Goal: Task Accomplishment & Management: Manage account settings

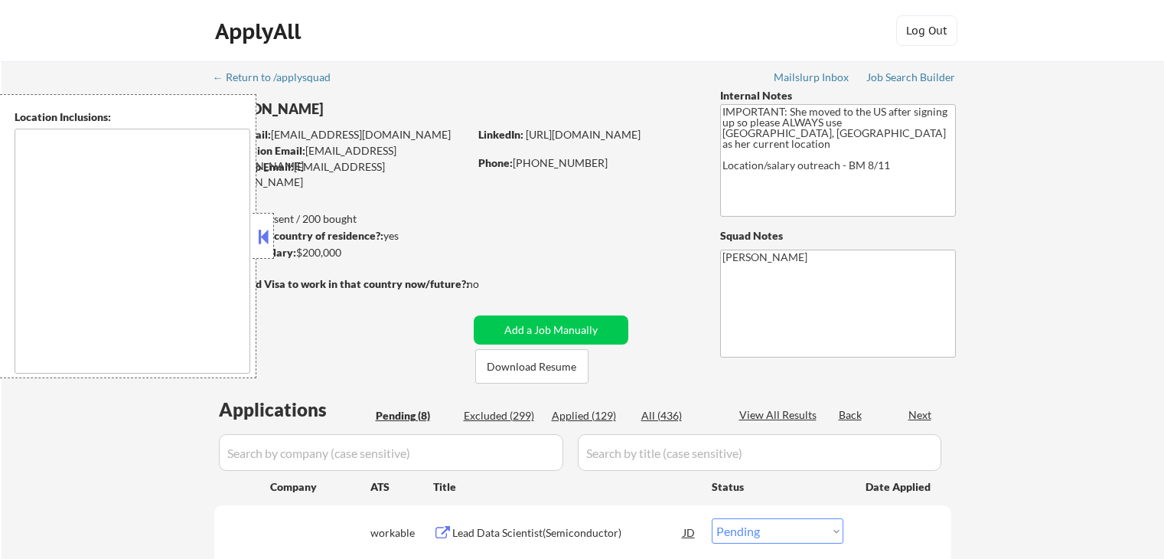
select select ""pending""
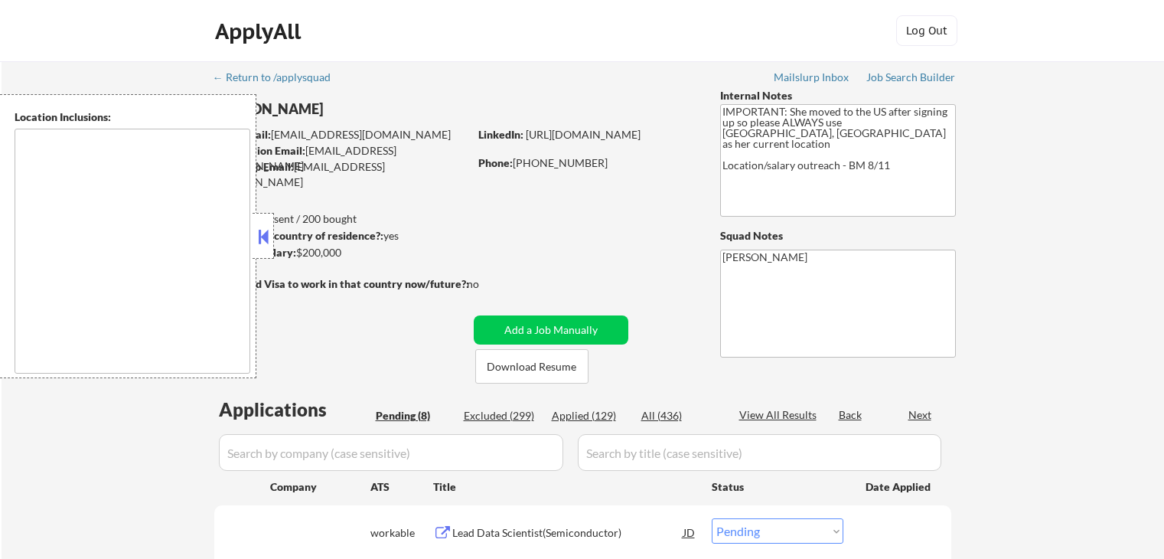
select select ""pending""
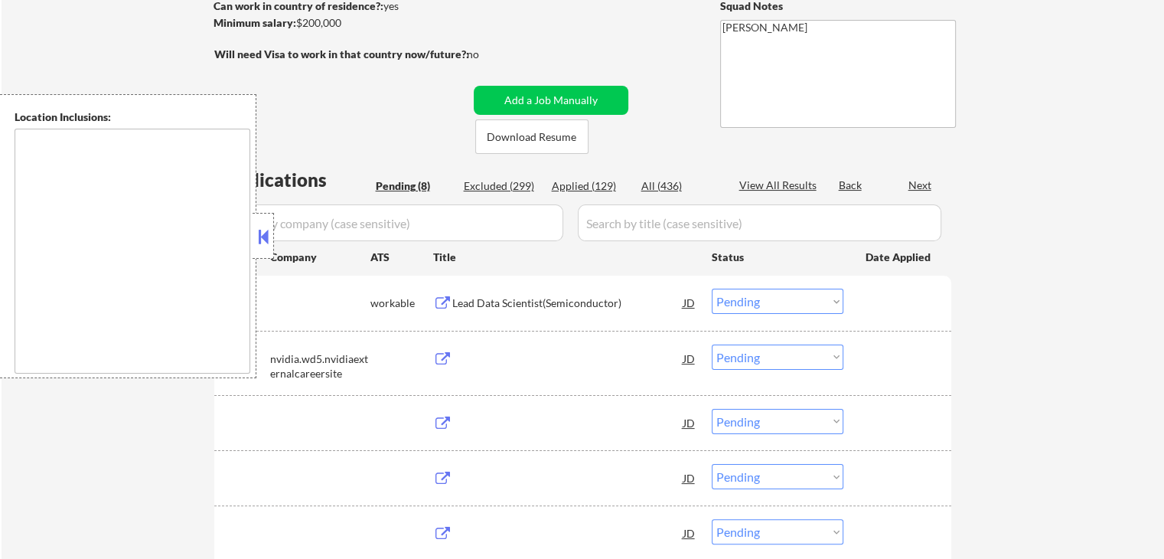
type textarea "[GEOGRAPHIC_DATA], [GEOGRAPHIC_DATA] [GEOGRAPHIC_DATA], [GEOGRAPHIC_DATA] [GEOG…"
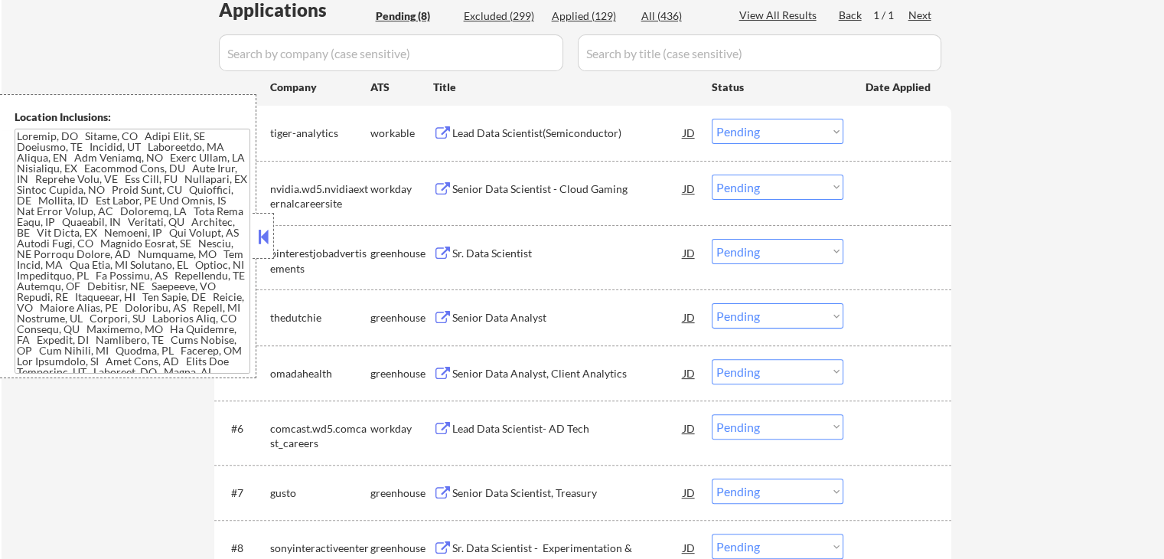
scroll to position [383, 0]
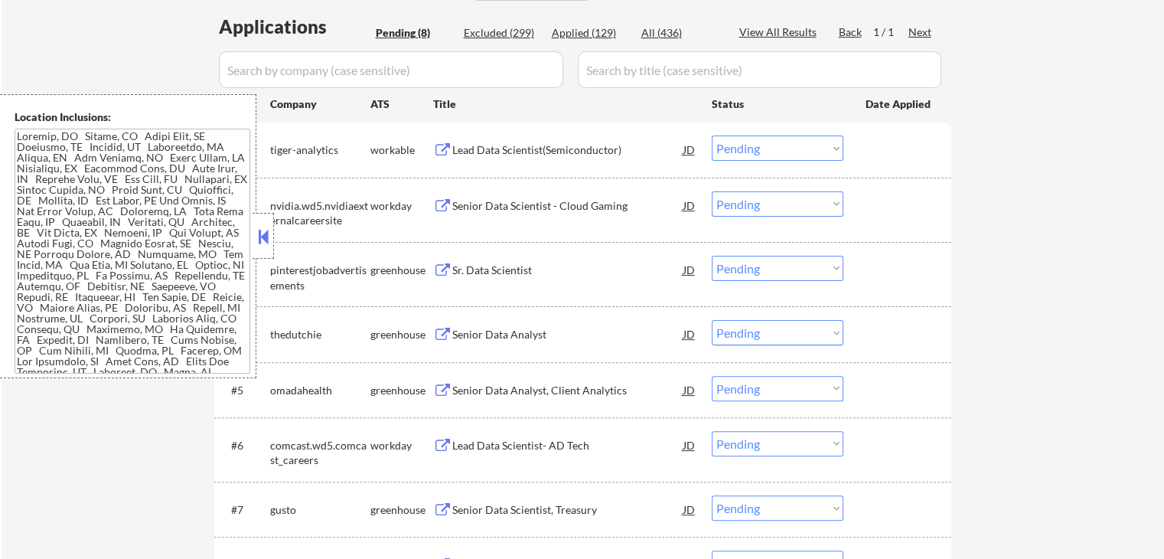
click at [435, 149] on button at bounding box center [442, 150] width 19 height 15
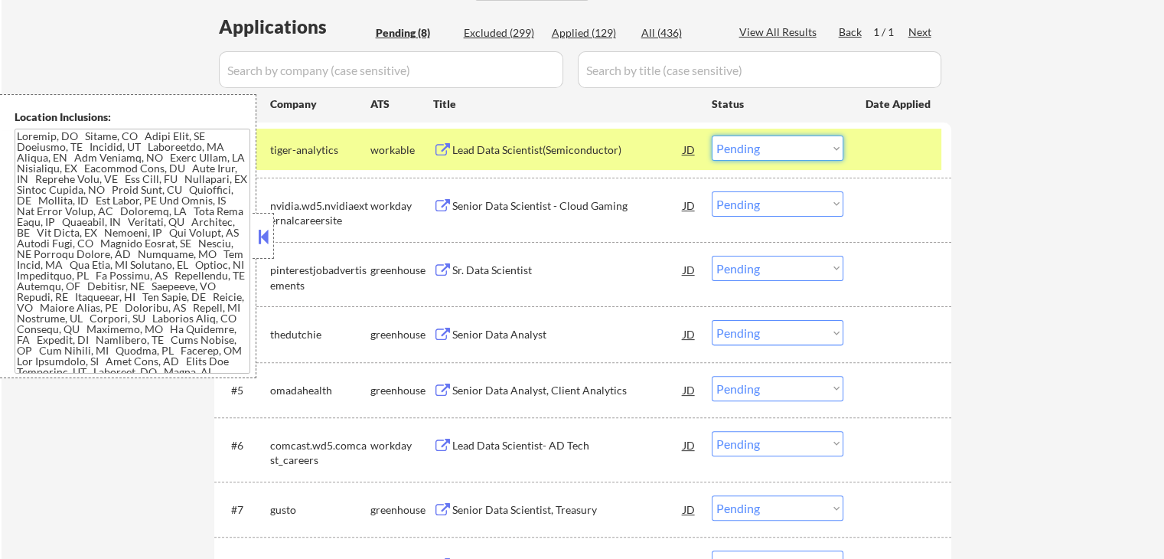
click at [762, 157] on select "Choose an option... Pending Applied Excluded (Questions) Excluded (Expired) Exc…" at bounding box center [778, 147] width 132 height 25
click at [712, 135] on select "Choose an option... Pending Applied Excluded (Questions) Excluded (Expired) Exc…" at bounding box center [778, 147] width 132 height 25
click at [444, 200] on button at bounding box center [442, 206] width 19 height 15
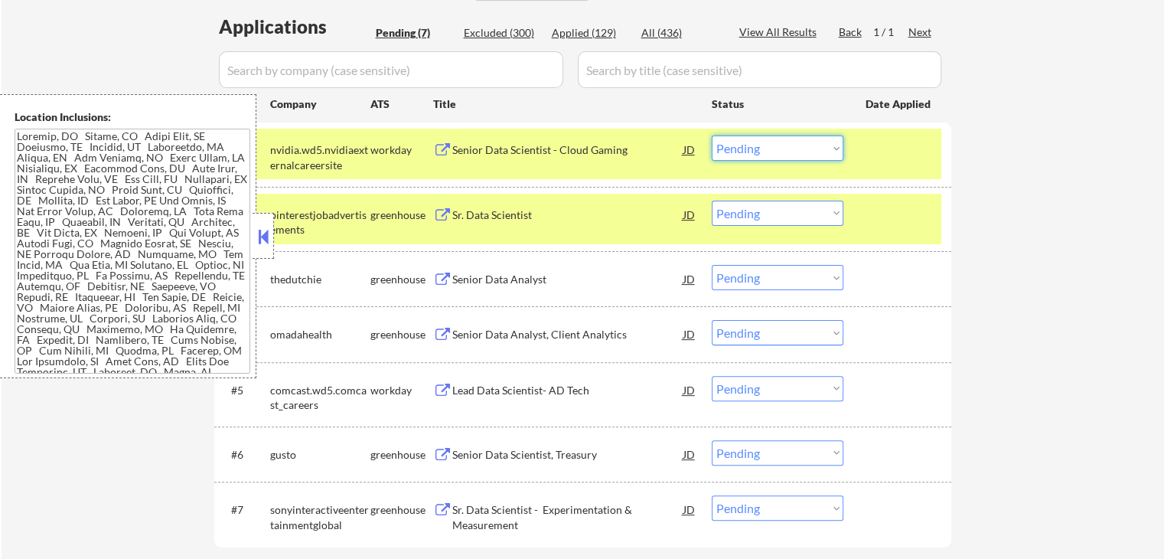
click at [768, 146] on select "Choose an option... Pending Applied Excluded (Questions) Excluded (Expired) Exc…" at bounding box center [778, 147] width 132 height 25
click at [712, 135] on select "Choose an option... Pending Applied Excluded (Questions) Excluded (Expired) Exc…" at bounding box center [778, 147] width 132 height 25
click at [436, 207] on div "Sr. Data Scientist JD" at bounding box center [565, 215] width 264 height 28
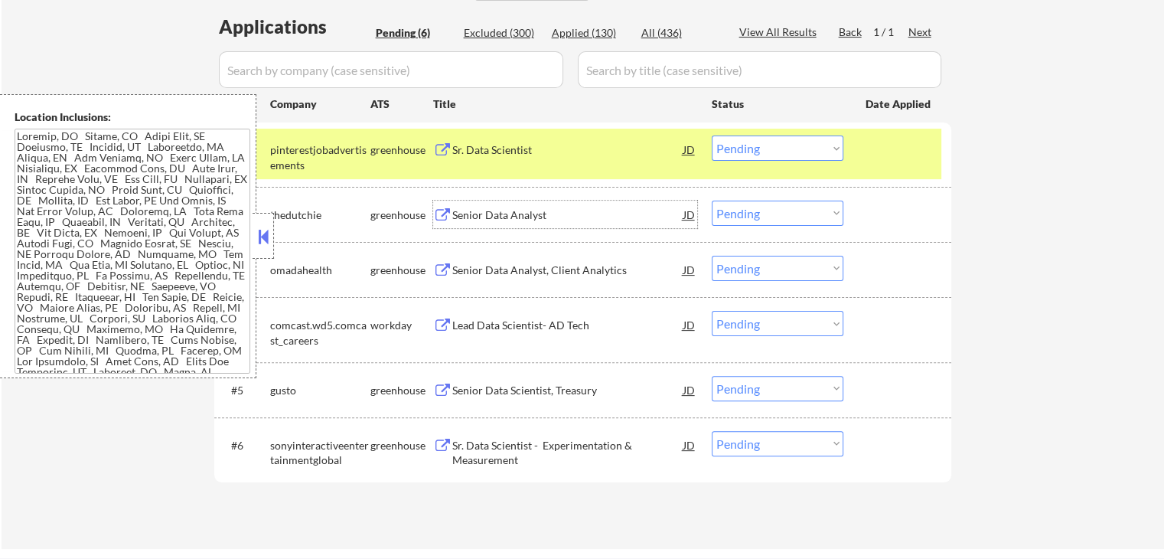
click at [787, 154] on select "Choose an option... Pending Applied Excluded (Questions) Excluded (Expired) Exc…" at bounding box center [778, 147] width 132 height 25
click at [712, 135] on select "Choose an option... Pending Applied Excluded (Questions) Excluded (Expired) Exc…" at bounding box center [778, 147] width 132 height 25
click at [441, 218] on button at bounding box center [442, 215] width 19 height 15
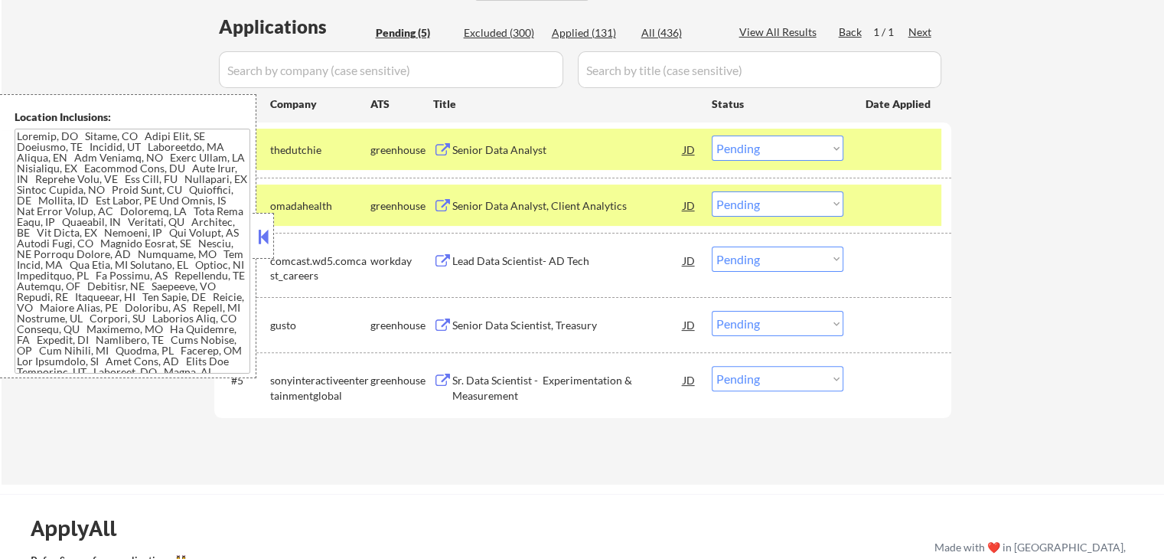
click at [759, 152] on select "Choose an option... Pending Applied Excluded (Questions) Excluded (Expired) Exc…" at bounding box center [778, 147] width 132 height 25
click at [712, 135] on select "Choose an option... Pending Applied Excluded (Questions) Excluded (Expired) Exc…" at bounding box center [778, 147] width 132 height 25
click at [436, 201] on button at bounding box center [442, 206] width 19 height 15
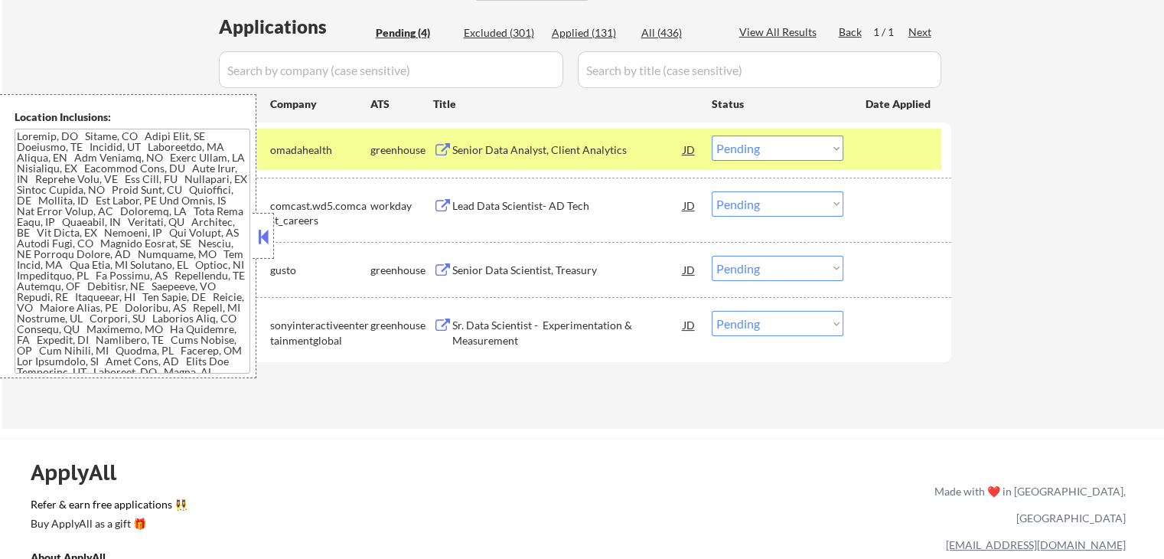
click at [775, 154] on select "Choose an option... Pending Applied Excluded (Questions) Excluded (Expired) Exc…" at bounding box center [778, 147] width 132 height 25
click at [712, 135] on select "Choose an option... Pending Applied Excluded (Questions) Excluded (Expired) Exc…" at bounding box center [778, 147] width 132 height 25
click at [436, 201] on button at bounding box center [442, 206] width 19 height 15
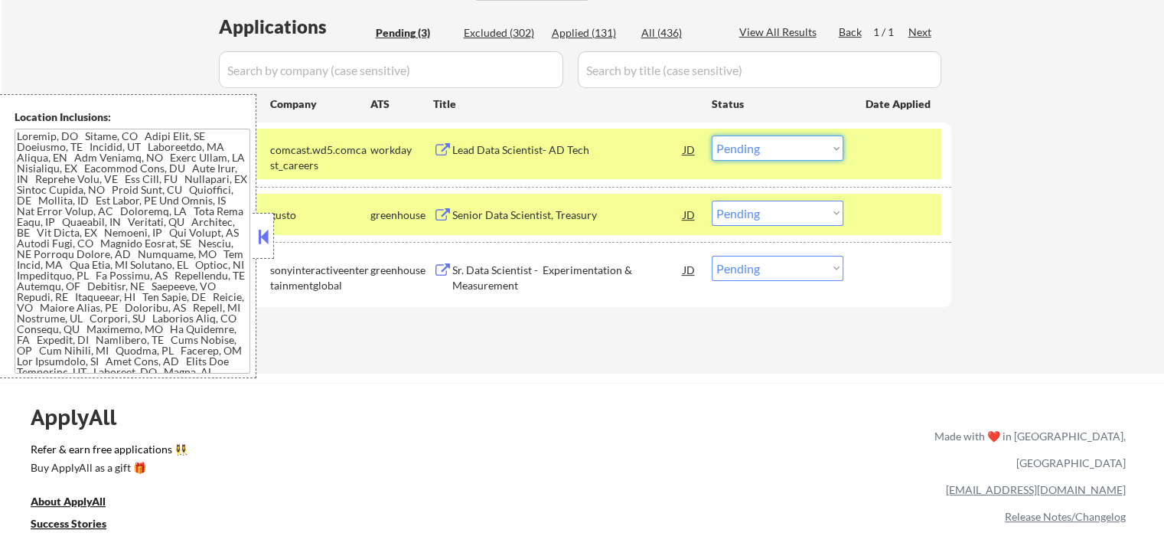
click at [788, 142] on select "Choose an option... Pending Applied Excluded (Questions) Excluded (Expired) Exc…" at bounding box center [778, 147] width 132 height 25
click at [712, 135] on select "Choose an option... Pending Applied Excluded (Questions) Excluded (Expired) Exc…" at bounding box center [778, 147] width 132 height 25
click at [445, 211] on button at bounding box center [442, 215] width 19 height 15
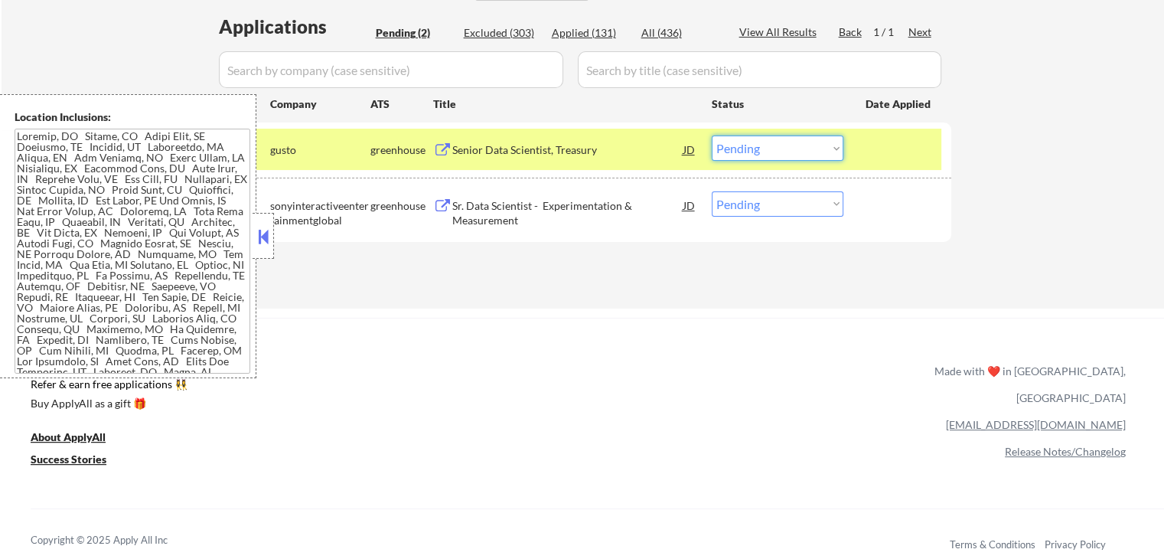
click at [747, 149] on select "Choose an option... Pending Applied Excluded (Questions) Excluded (Expired) Exc…" at bounding box center [778, 147] width 132 height 25
click at [712, 135] on select "Choose an option... Pending Applied Excluded (Questions) Excluded (Expired) Exc…" at bounding box center [778, 147] width 132 height 25
click at [432, 207] on div "greenhouse" at bounding box center [402, 205] width 63 height 15
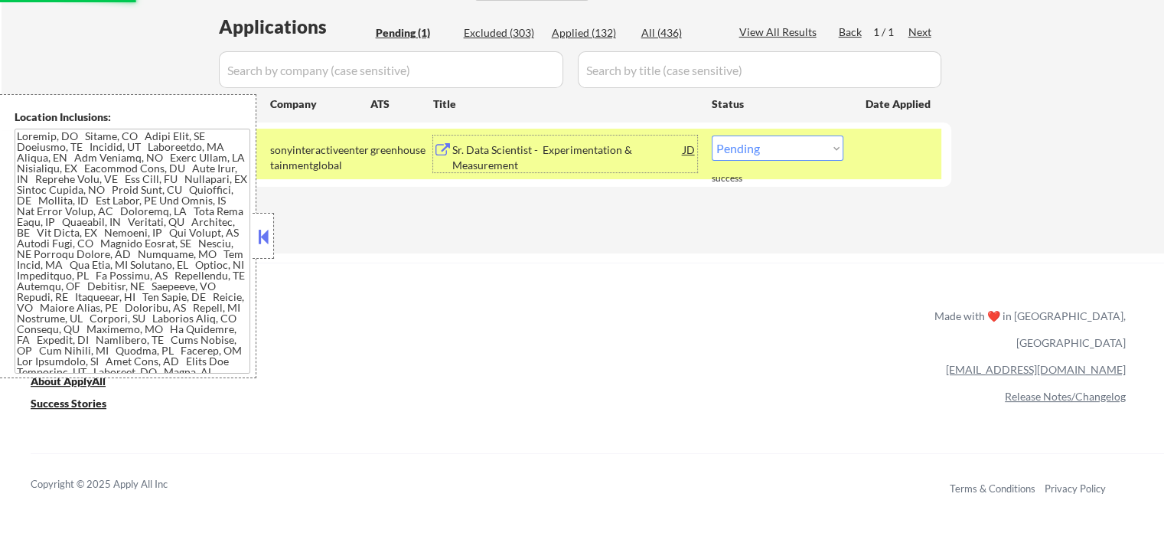
click at [453, 148] on div "Sr. Data Scientist - Experimentation & Measurement" at bounding box center [567, 157] width 231 height 30
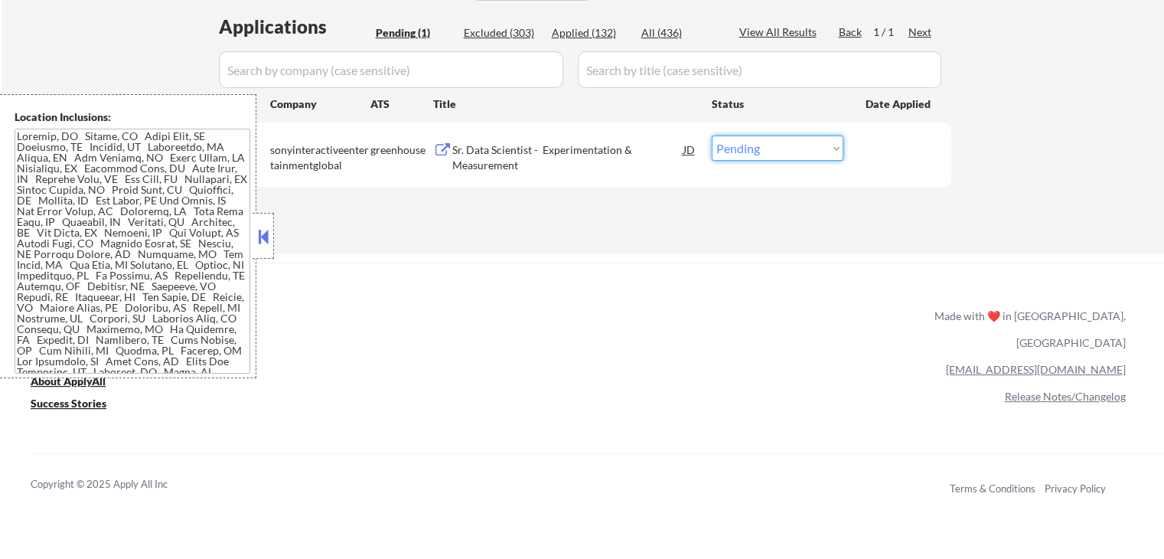
click at [762, 154] on select "Choose an option... Pending Applied Excluded (Questions) Excluded (Expired) Exc…" at bounding box center [778, 147] width 132 height 25
select select ""applied""
click at [712, 135] on select "Choose an option... Pending Applied Excluded (Questions) Excluded (Expired) Exc…" at bounding box center [778, 147] width 132 height 25
